Goal: Entertainment & Leisure: Consume media (video, audio)

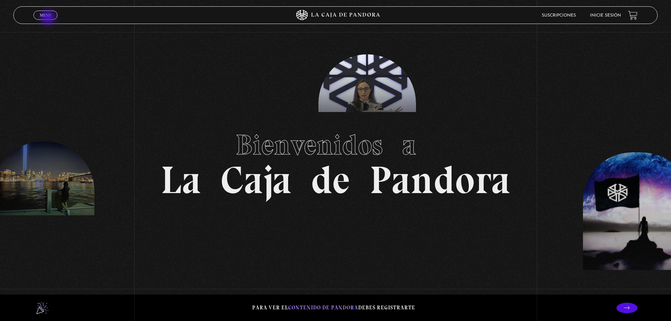
click at [49, 18] on link "Menu Cerrar" at bounding box center [45, 15] width 24 height 9
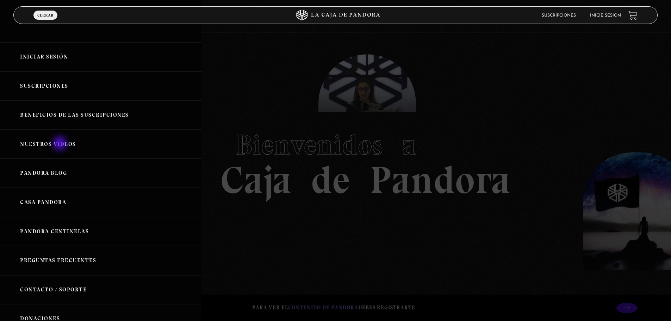
click at [61, 144] on link "Nuestros Videos" at bounding box center [100, 144] width 201 height 29
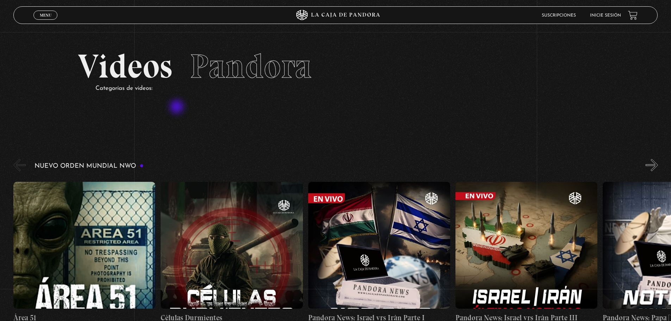
scroll to position [35, 0]
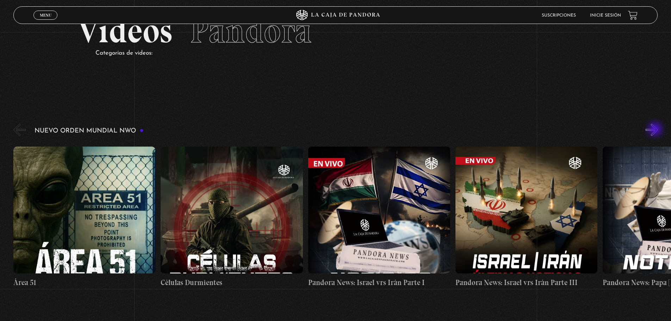
click at [655, 130] on button "»" at bounding box center [651, 130] width 12 height 12
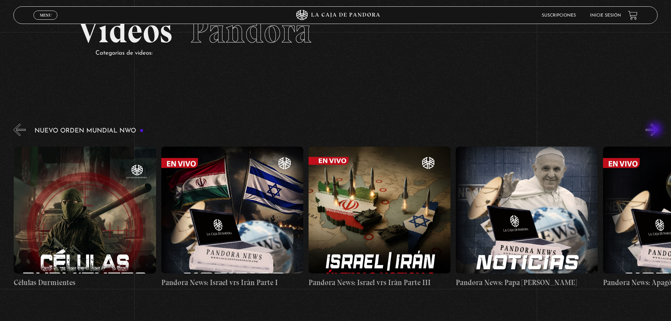
click at [655, 130] on button "»" at bounding box center [651, 130] width 12 height 12
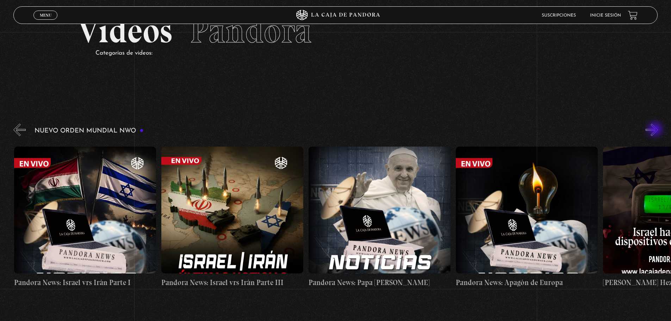
click at [655, 130] on button "»" at bounding box center [651, 130] width 12 height 12
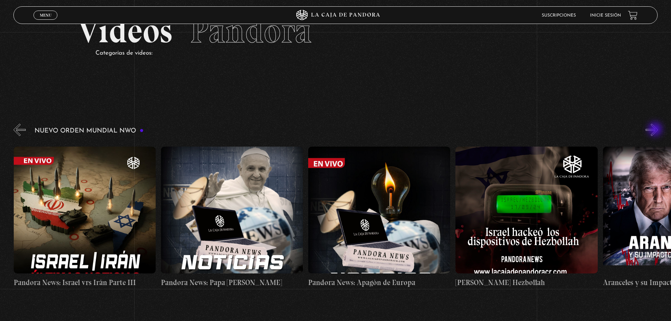
click at [655, 130] on button "»" at bounding box center [651, 130] width 12 height 12
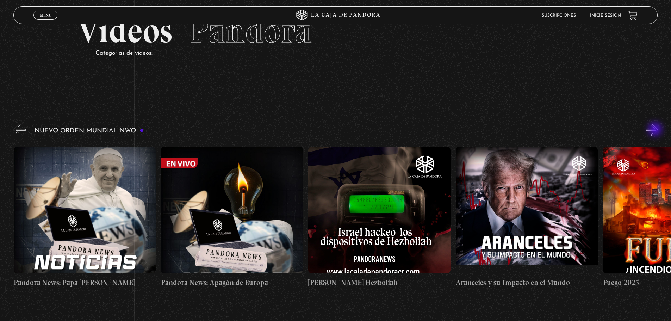
click at [655, 130] on button "»" at bounding box center [651, 130] width 12 height 12
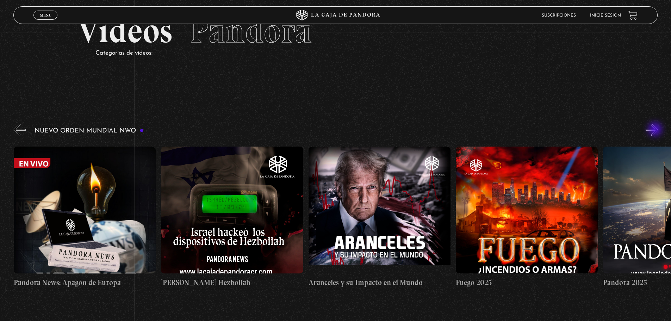
scroll to position [0, 736]
click at [658, 131] on button "»" at bounding box center [651, 130] width 12 height 12
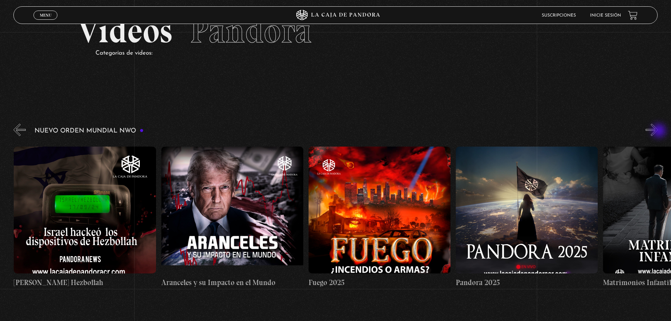
scroll to position [0, 883]
click at [655, 130] on button "»" at bounding box center [651, 130] width 12 height 12
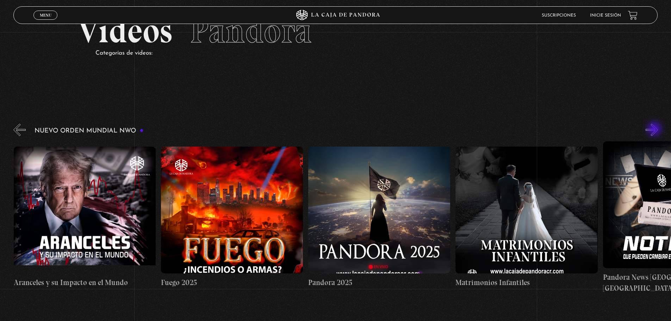
click at [655, 130] on button "»" at bounding box center [651, 130] width 12 height 12
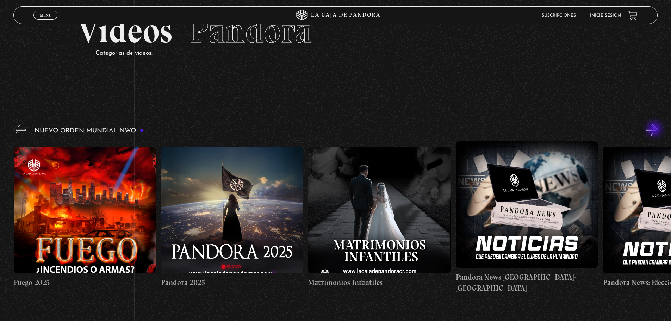
scroll to position [0, 1178]
click at [655, 130] on button "»" at bounding box center [651, 130] width 12 height 12
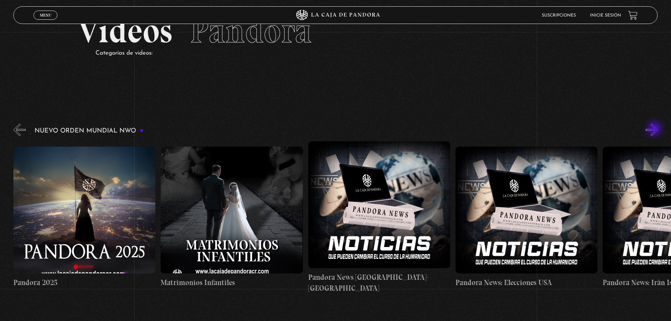
click at [655, 130] on button "»" at bounding box center [651, 130] width 12 height 12
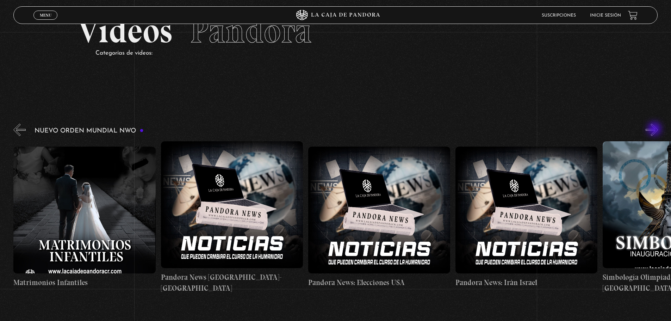
click at [655, 130] on button "»" at bounding box center [651, 130] width 12 height 12
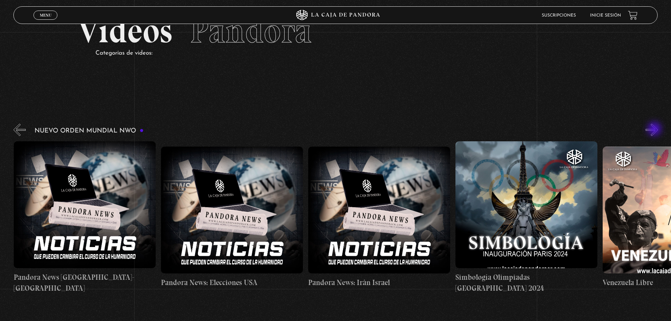
click at [655, 130] on button "»" at bounding box center [651, 130] width 12 height 12
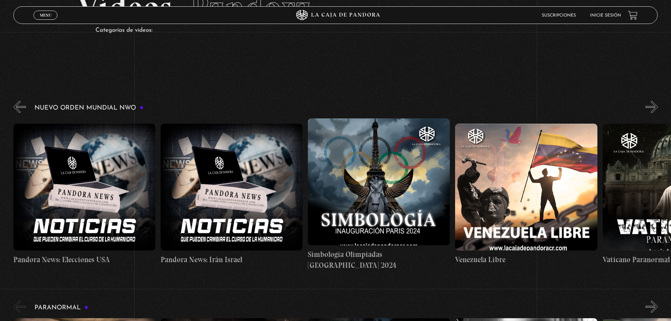
scroll to position [70, 0]
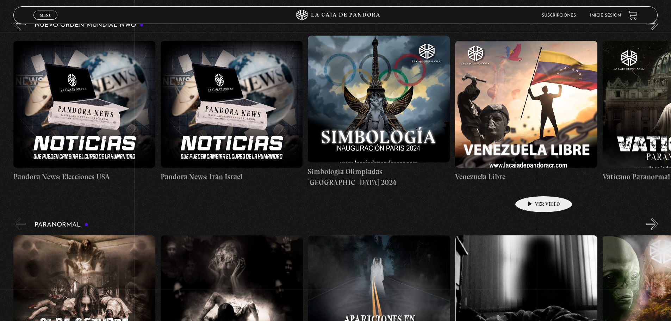
scroll to position [0, 1774]
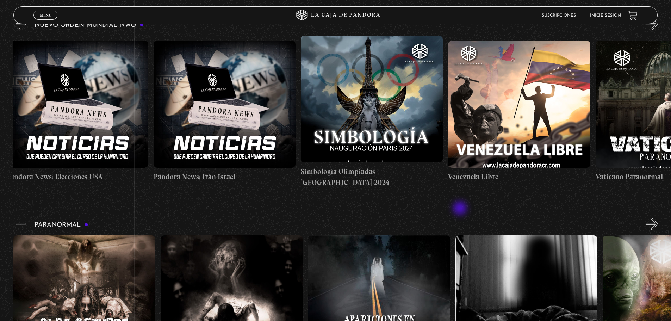
drag, startPoint x: 524, startPoint y: 190, endPoint x: 450, endPoint y: 209, distance: 76.8
click at [657, 224] on button "»" at bounding box center [651, 224] width 12 height 12
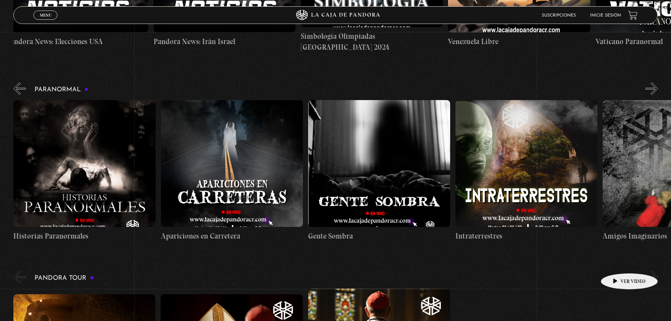
scroll to position [282, 0]
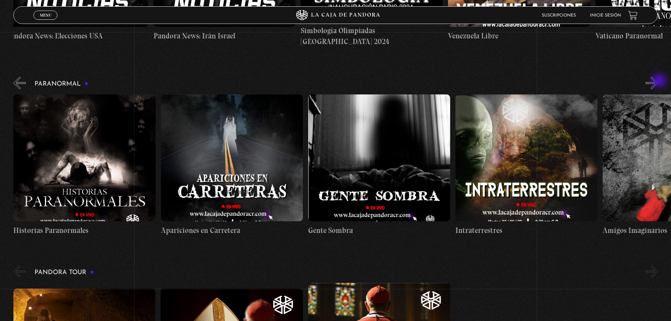
click at [658, 81] on button "»" at bounding box center [651, 83] width 12 height 12
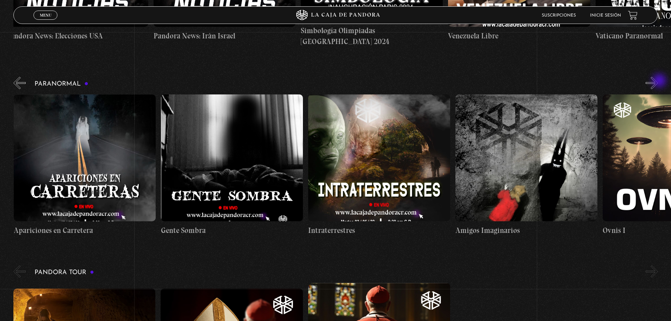
click at [658, 81] on button "»" at bounding box center [651, 83] width 12 height 12
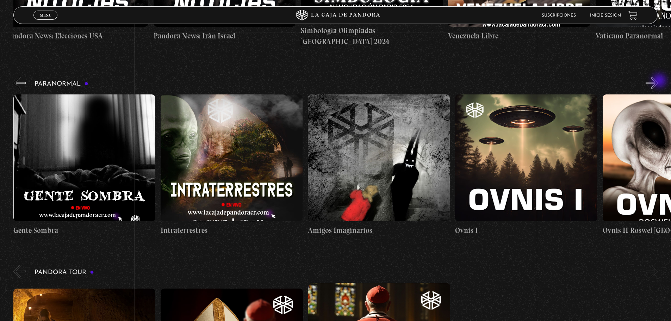
click at [658, 81] on button "»" at bounding box center [651, 83] width 12 height 12
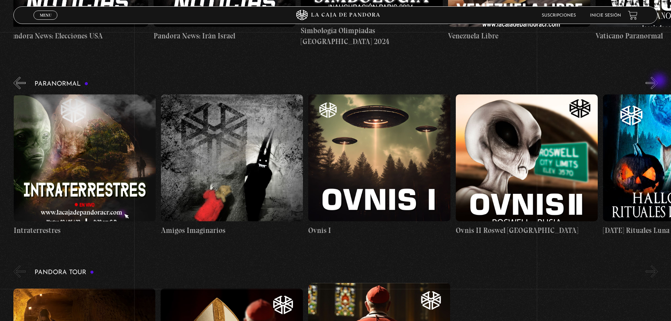
scroll to position [0, 589]
click at [658, 81] on button "»" at bounding box center [651, 83] width 12 height 12
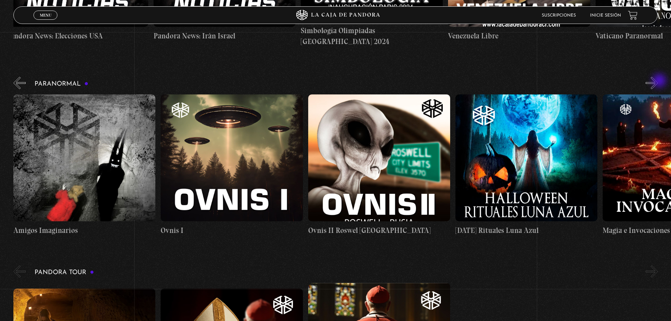
click at [658, 81] on button "»" at bounding box center [651, 83] width 12 height 12
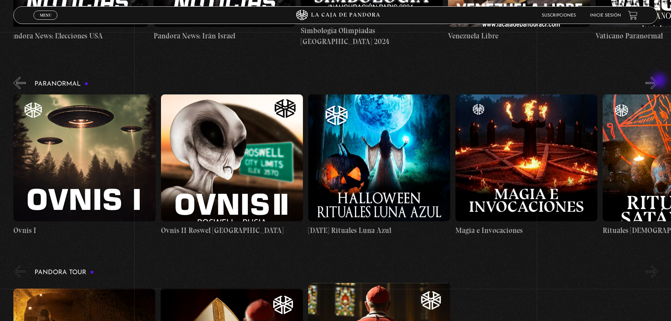
click at [658, 81] on button "»" at bounding box center [651, 83] width 12 height 12
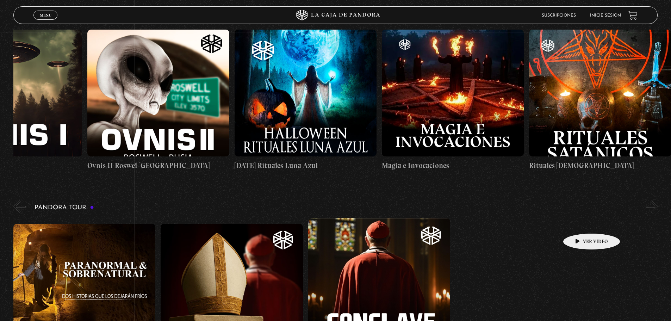
scroll to position [352, 0]
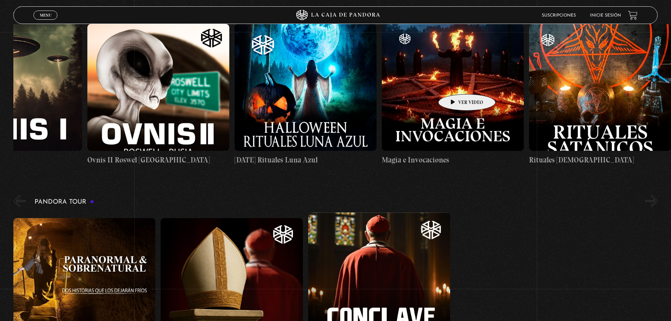
click at [455, 83] on figure at bounding box center [453, 87] width 142 height 127
click at [456, 116] on figure at bounding box center [453, 87] width 142 height 127
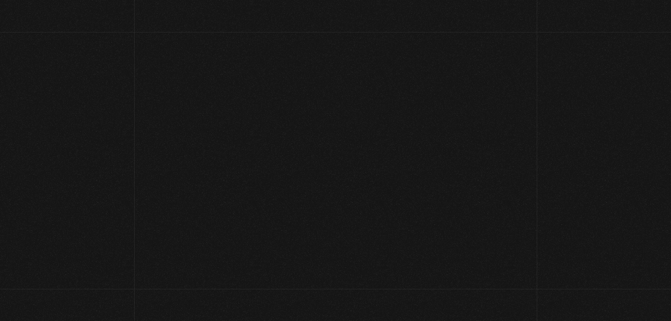
click at [463, 139] on div "Este contenido es protegido Para acceder debe obtener una suscripción paga: Obt…" at bounding box center [335, 136] width 671 height 127
